Goal: Check status: Check status

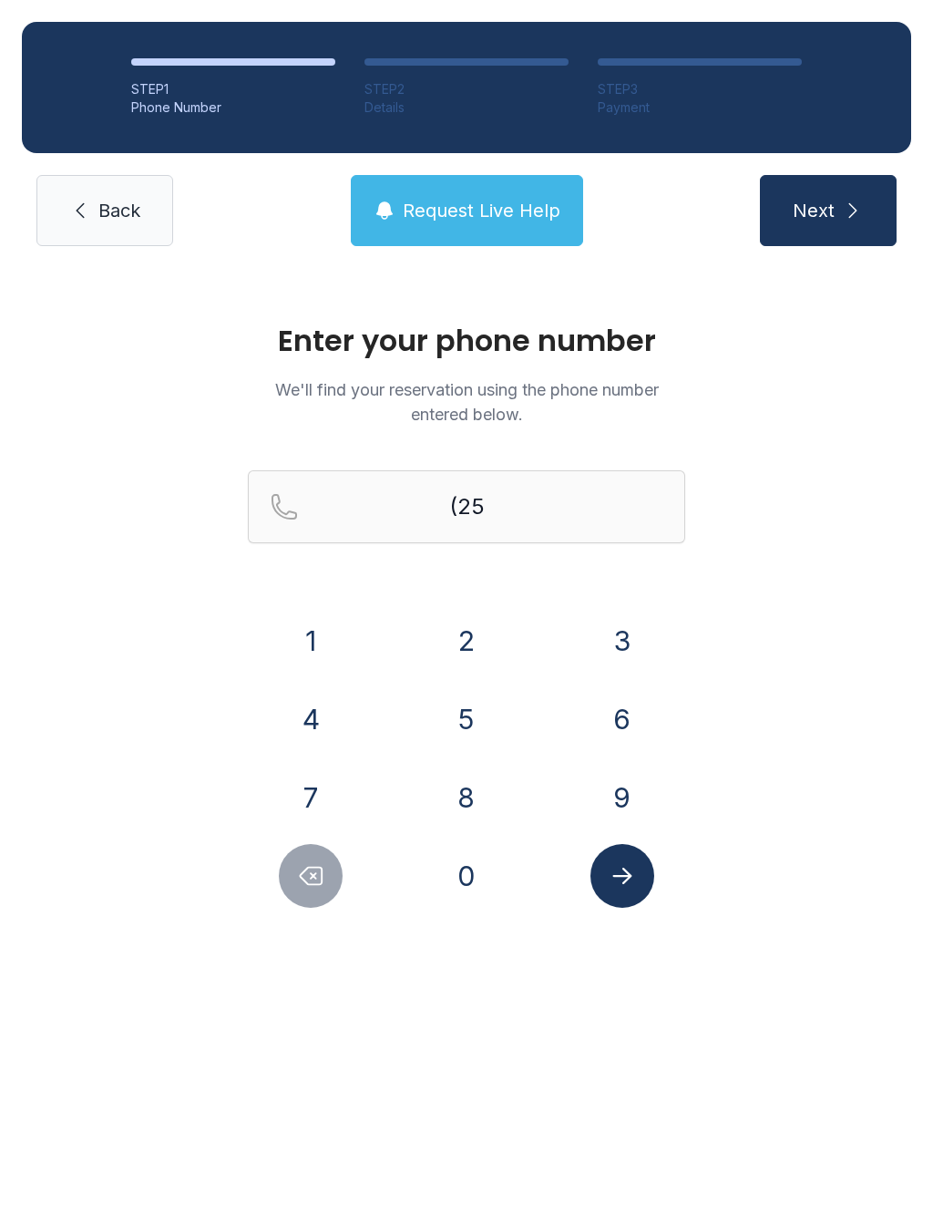
click at [603, 700] on button "6" at bounding box center [623, 719] width 64 height 64
click at [455, 809] on button "8" at bounding box center [467, 798] width 64 height 64
click at [459, 886] on button "0" at bounding box center [467, 876] width 64 height 64
click at [311, 665] on button "1" at bounding box center [311, 641] width 64 height 64
click at [471, 718] on button "5" at bounding box center [467, 719] width 64 height 64
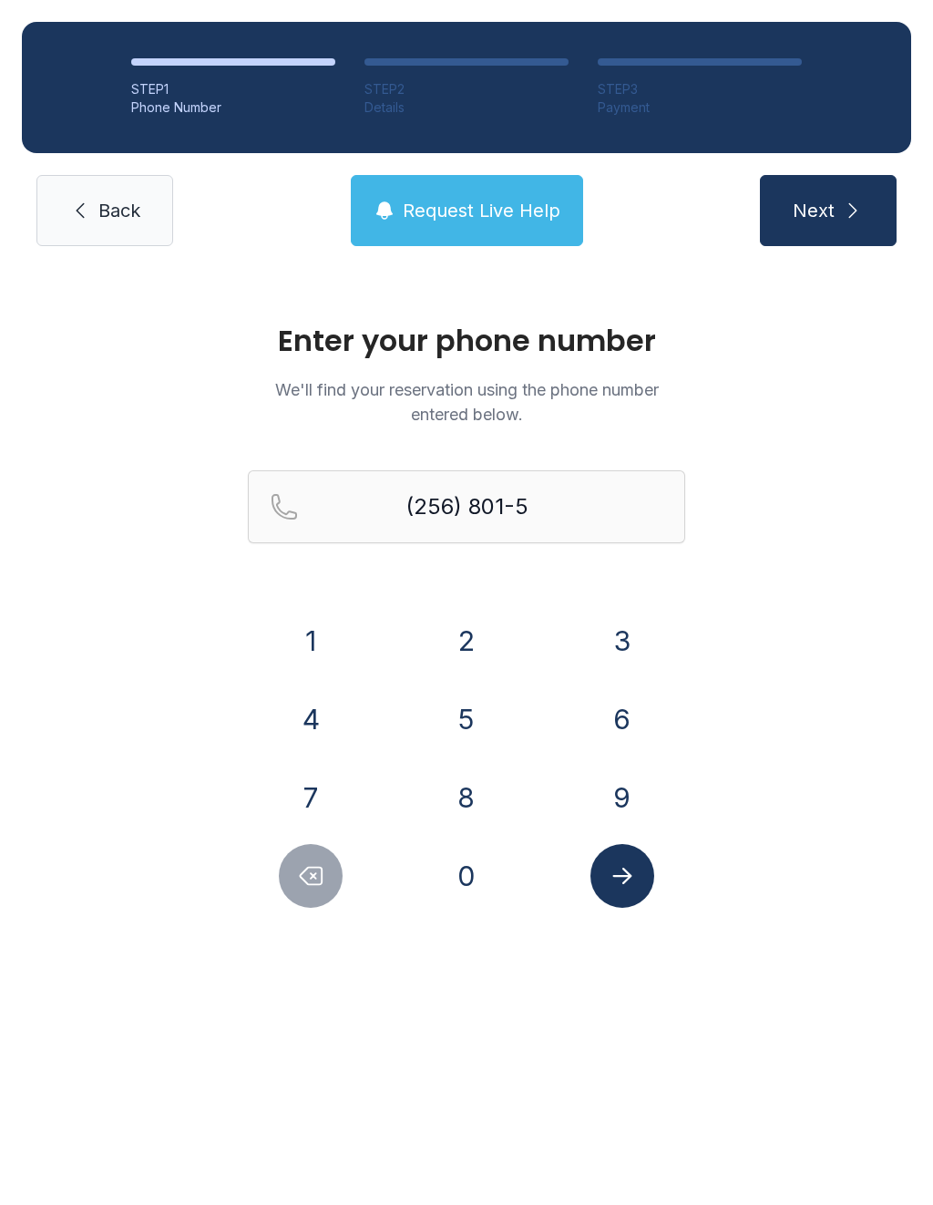
click at [609, 714] on button "6" at bounding box center [623, 719] width 64 height 64
click at [291, 633] on button "1" at bounding box center [311, 641] width 64 height 64
click at [460, 711] on button "5" at bounding box center [467, 719] width 64 height 64
type input "[PHONE_NUMBER]"
click at [609, 867] on icon "Submit lookup form" at bounding box center [622, 875] width 27 height 27
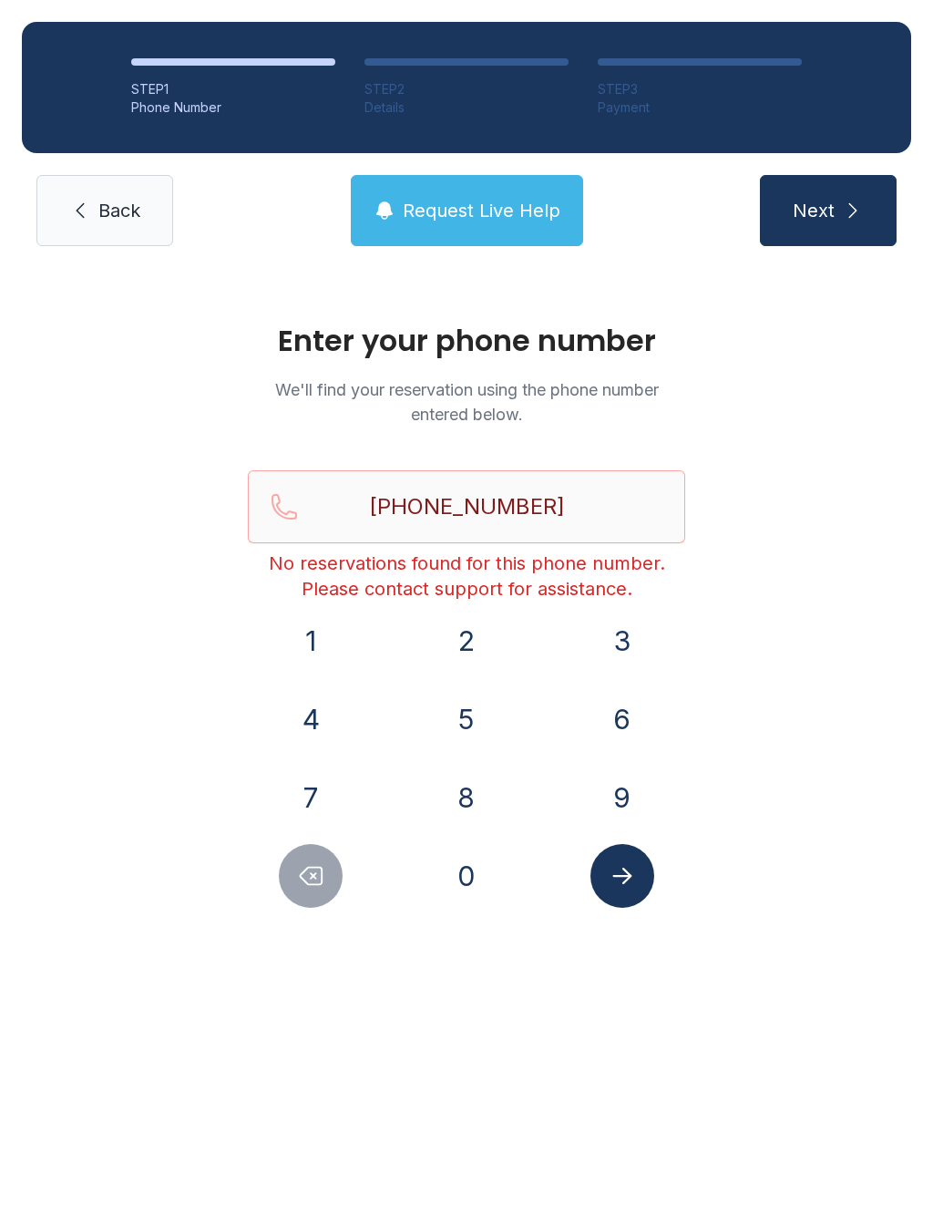
click at [431, 208] on span "Request Live Help" at bounding box center [482, 211] width 158 height 26
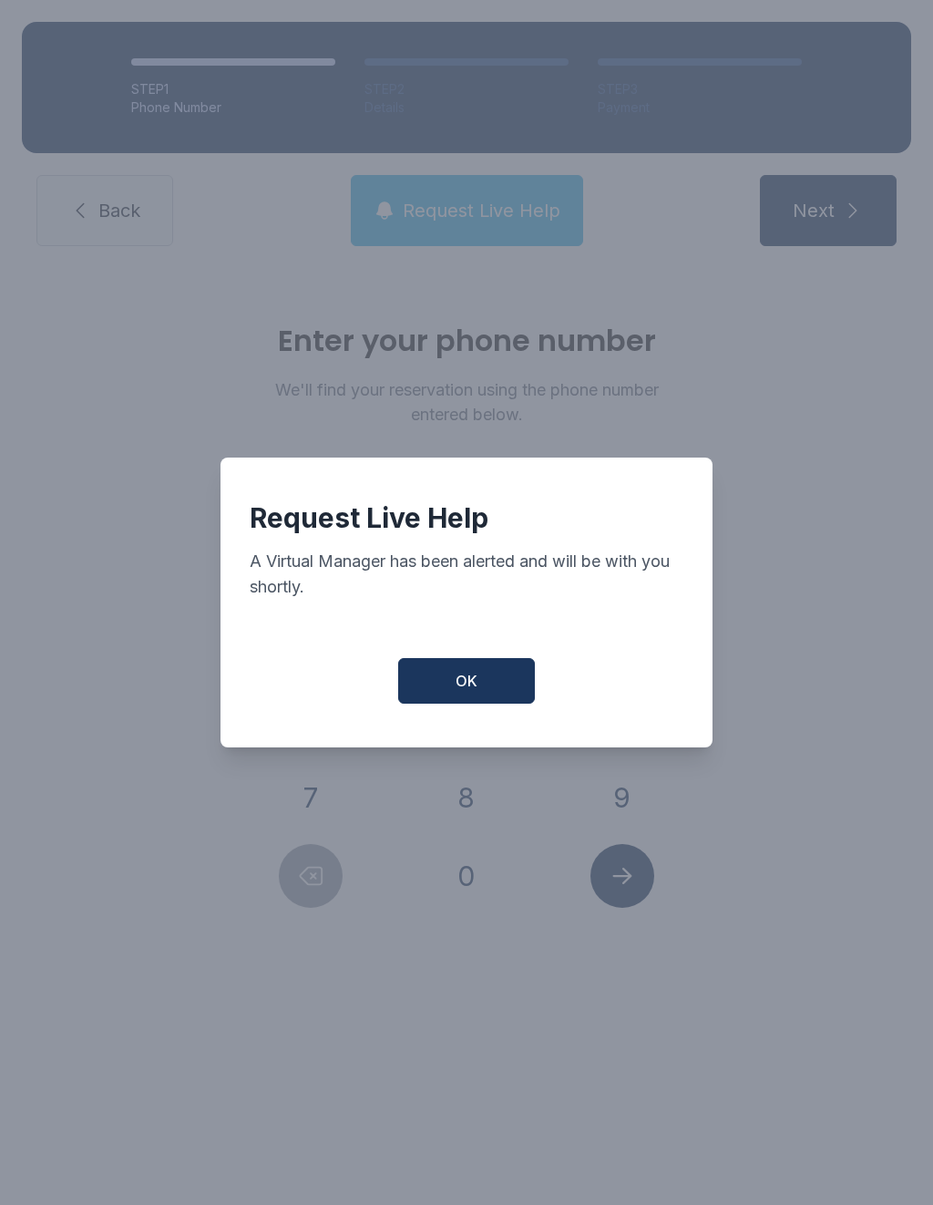
click at [438, 699] on button "OK" at bounding box center [466, 681] width 137 height 46
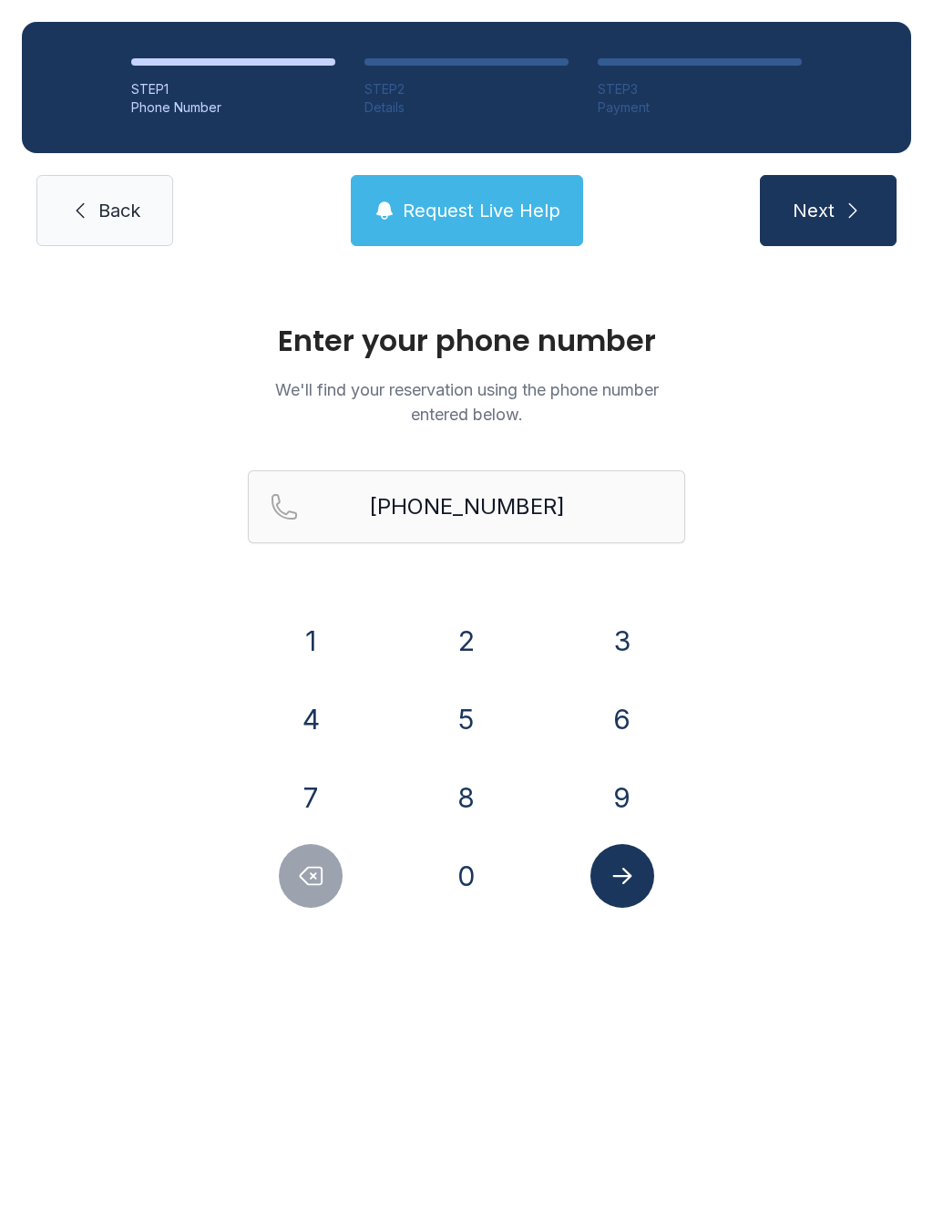
click at [434, 194] on button "Request Live Help" at bounding box center [467, 210] width 232 height 71
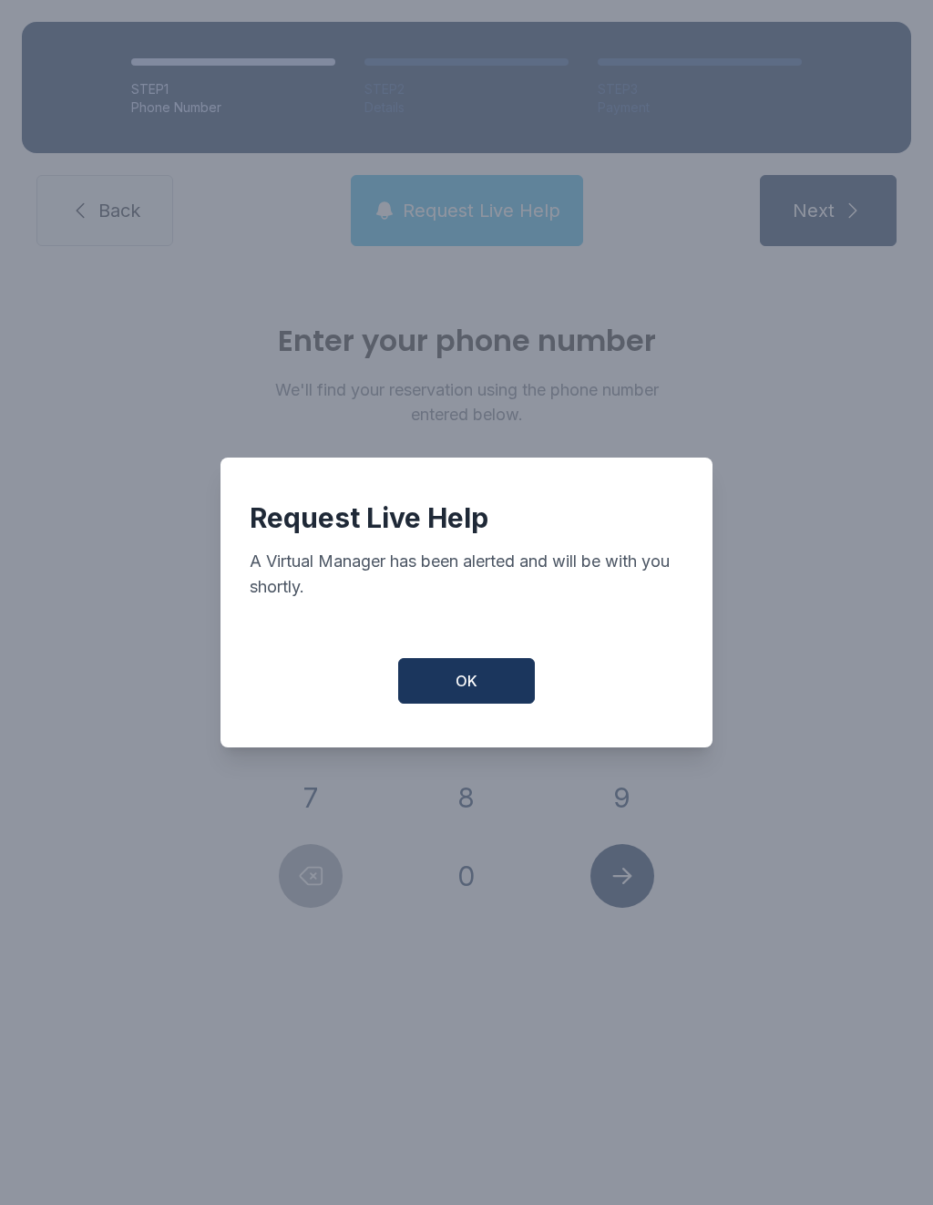
click at [446, 685] on button "OK" at bounding box center [466, 681] width 137 height 46
